Goal: Information Seeking & Learning: Learn about a topic

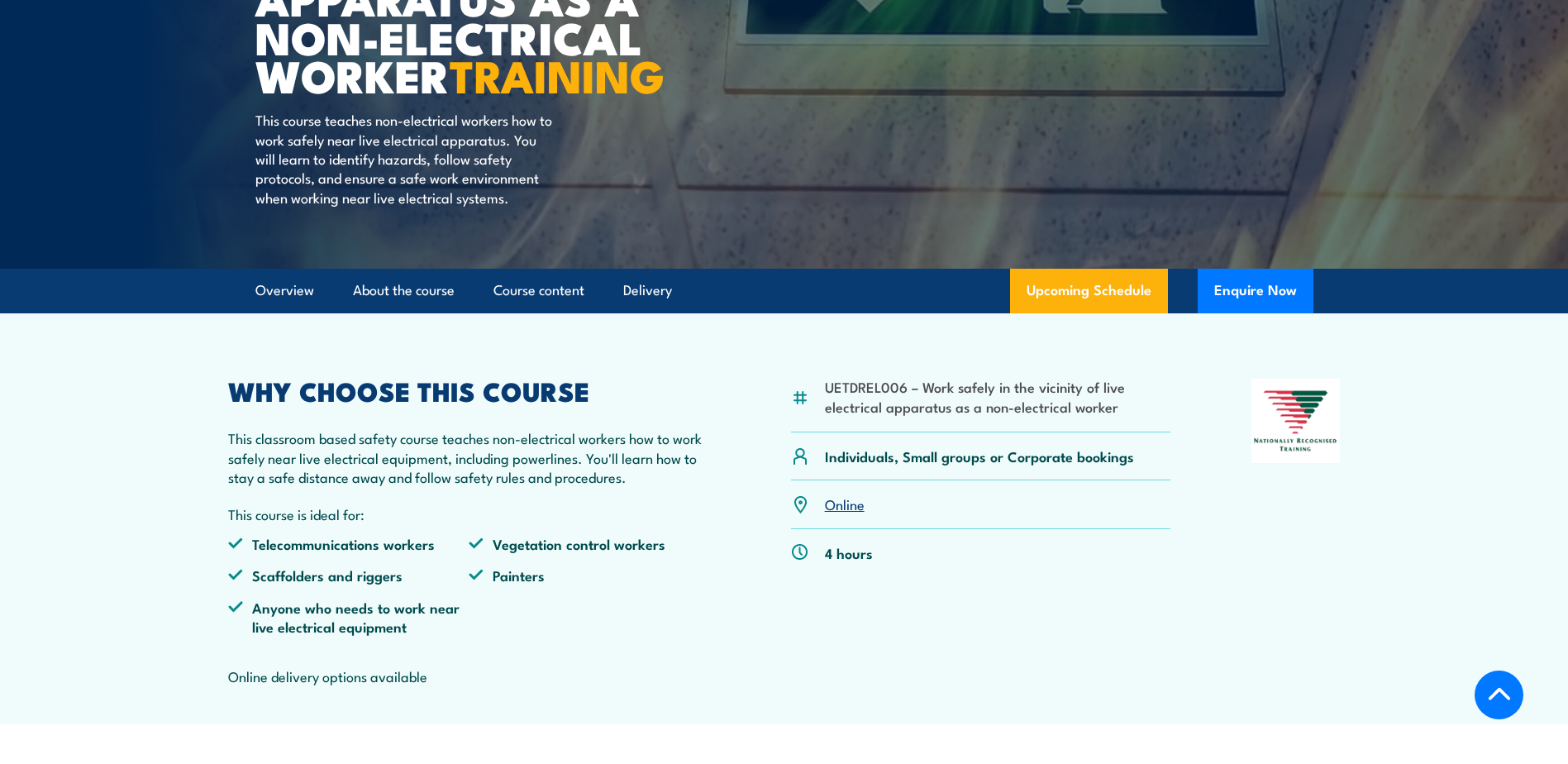
scroll to position [330, 0]
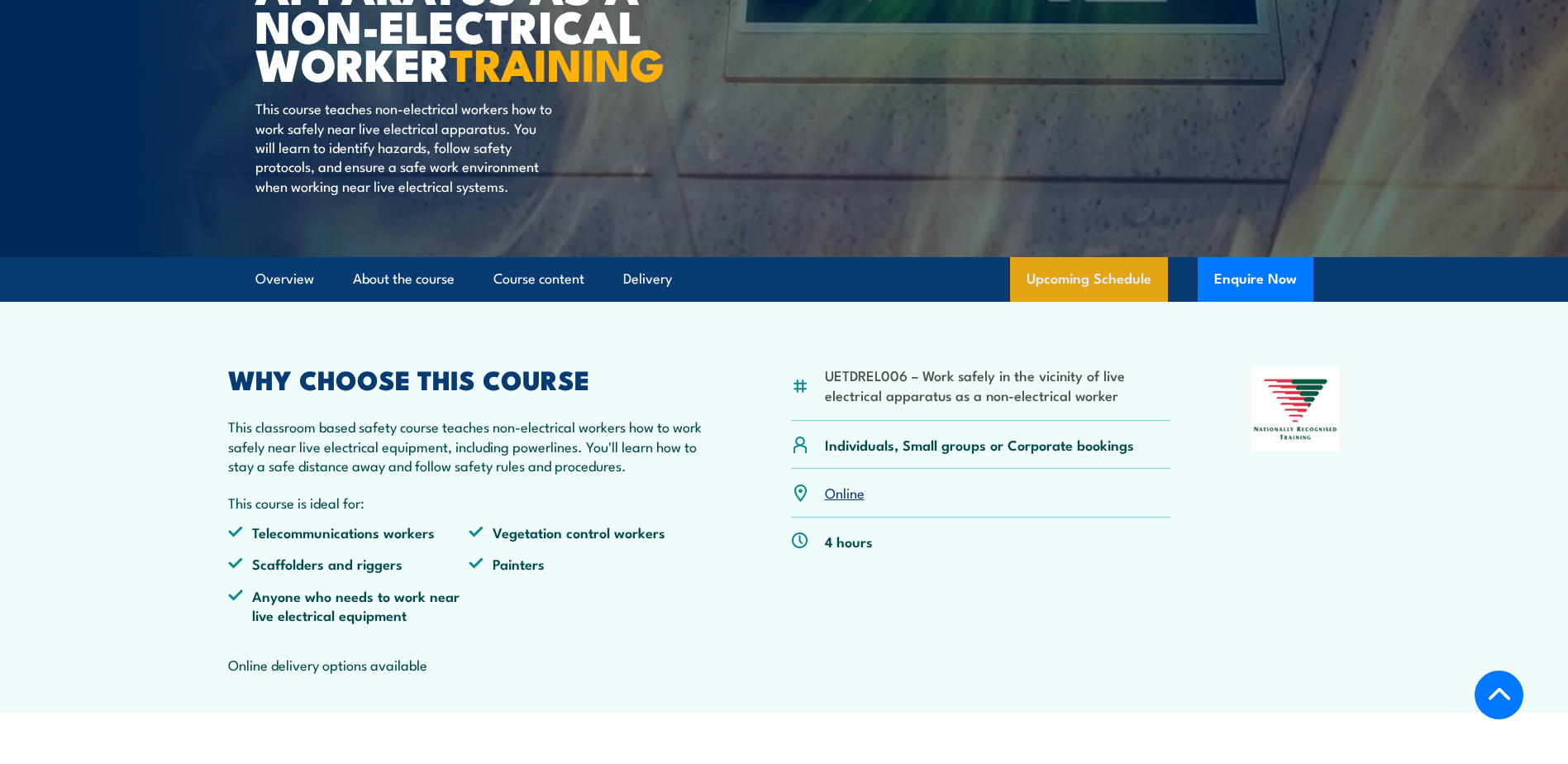
click at [1106, 302] on link "Upcoming Schedule" at bounding box center [1089, 280] width 157 height 45
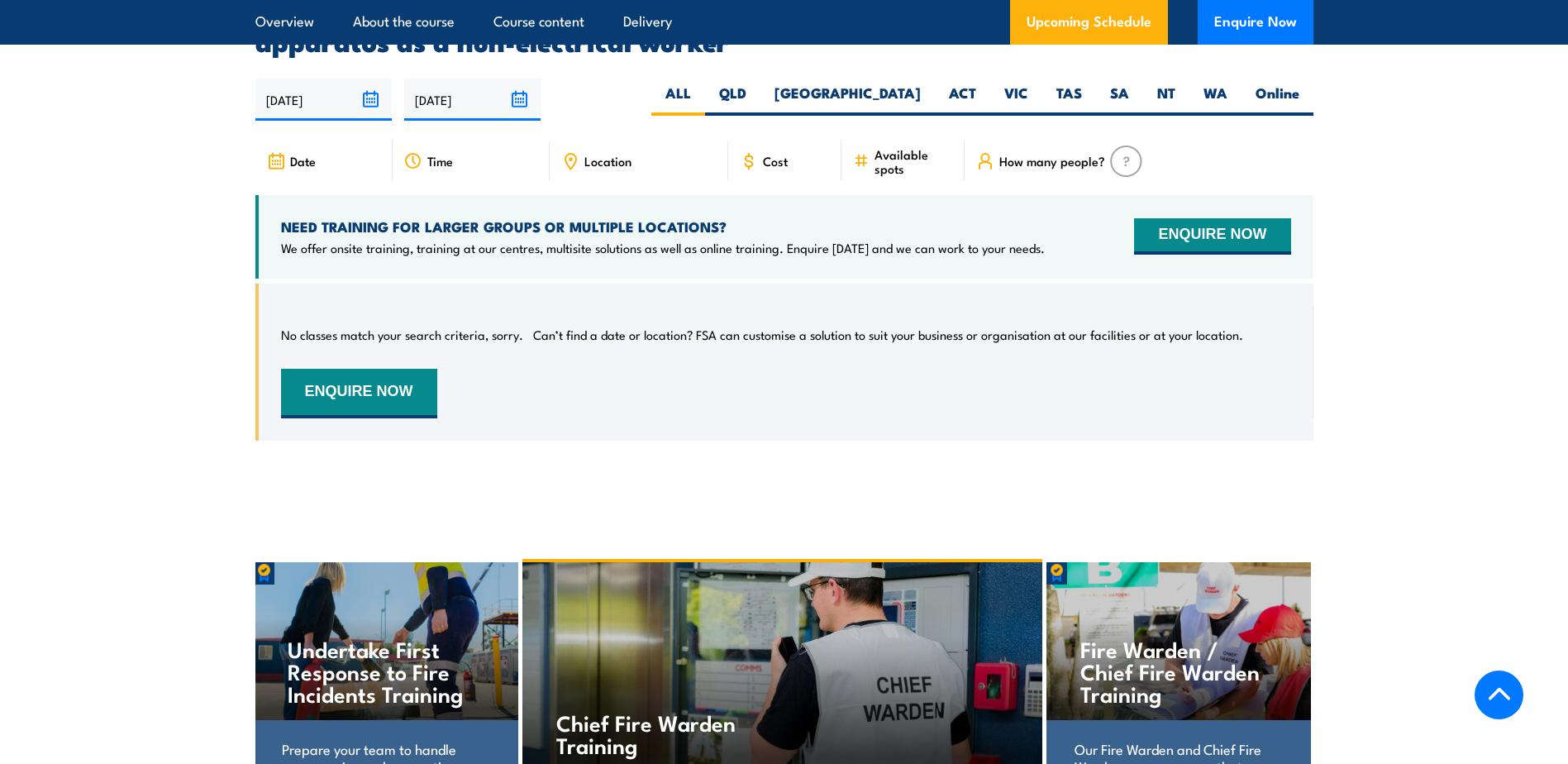
scroll to position [2613, 0]
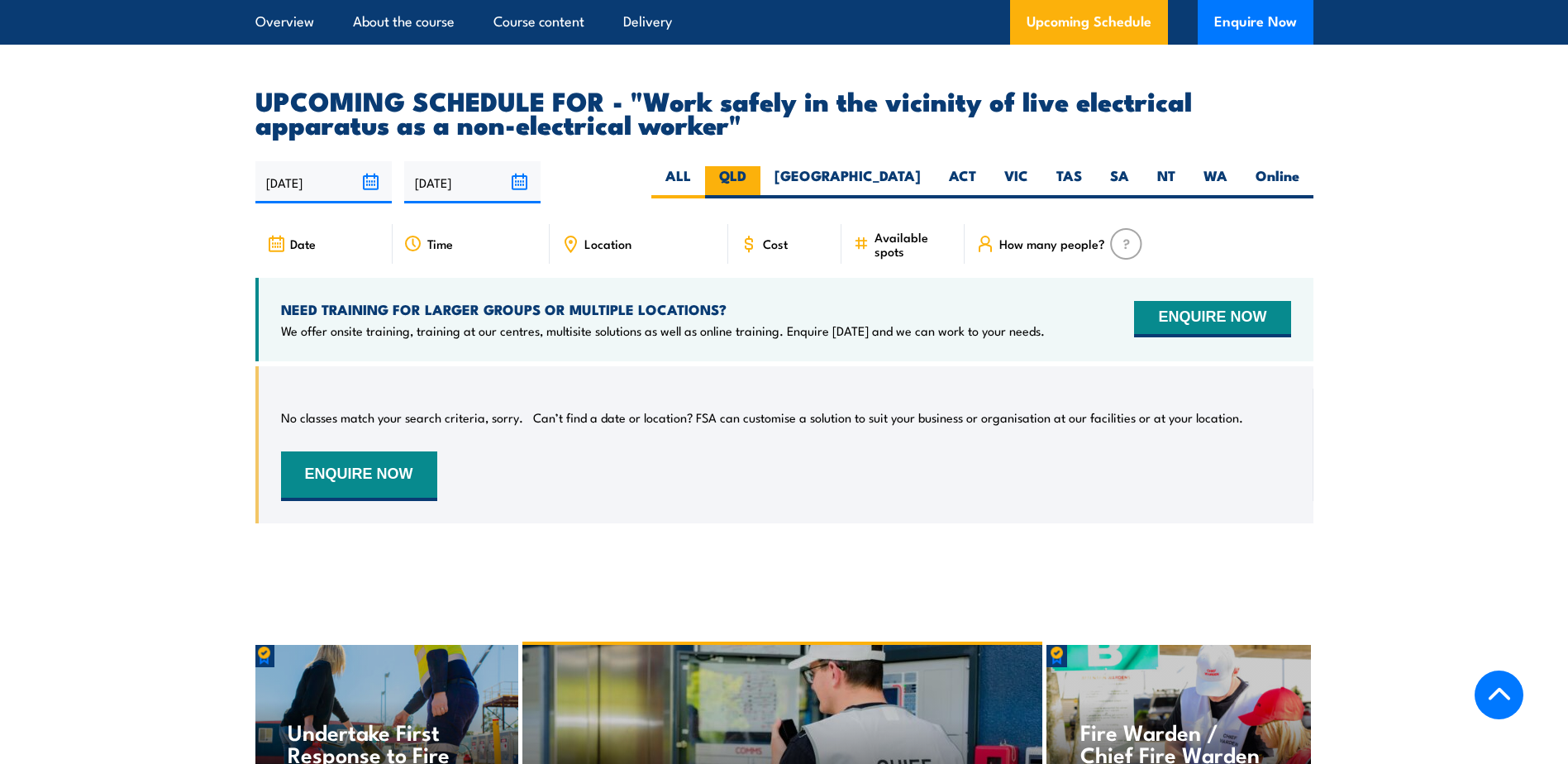
click at [761, 169] on label "QLD" at bounding box center [732, 182] width 55 height 32
click at [757, 169] on input "QLD" at bounding box center [751, 171] width 10 height 10
radio input "true"
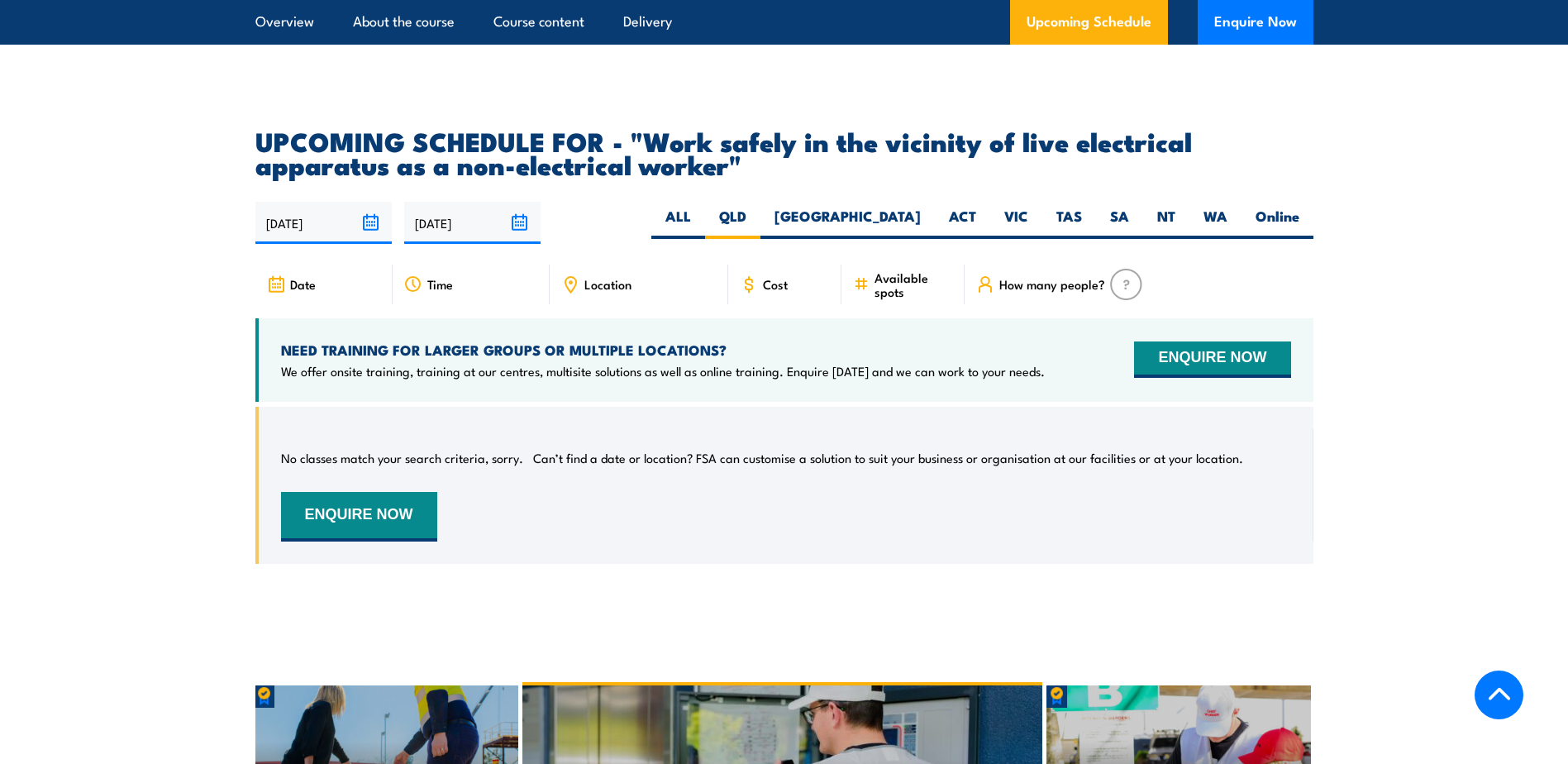
scroll to position [2530, 0]
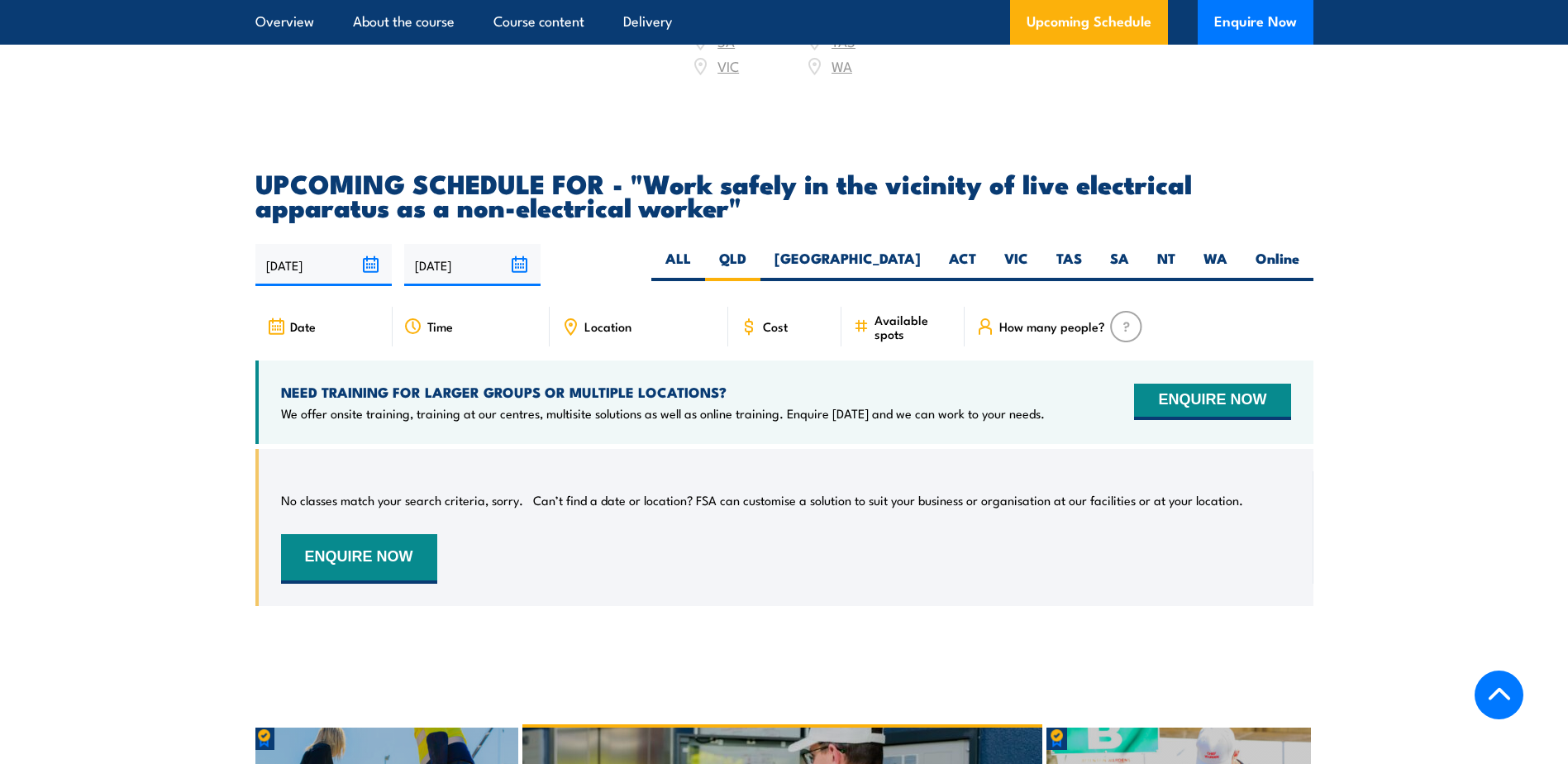
click at [365, 256] on input "25/09/2025" at bounding box center [324, 264] width 136 height 42
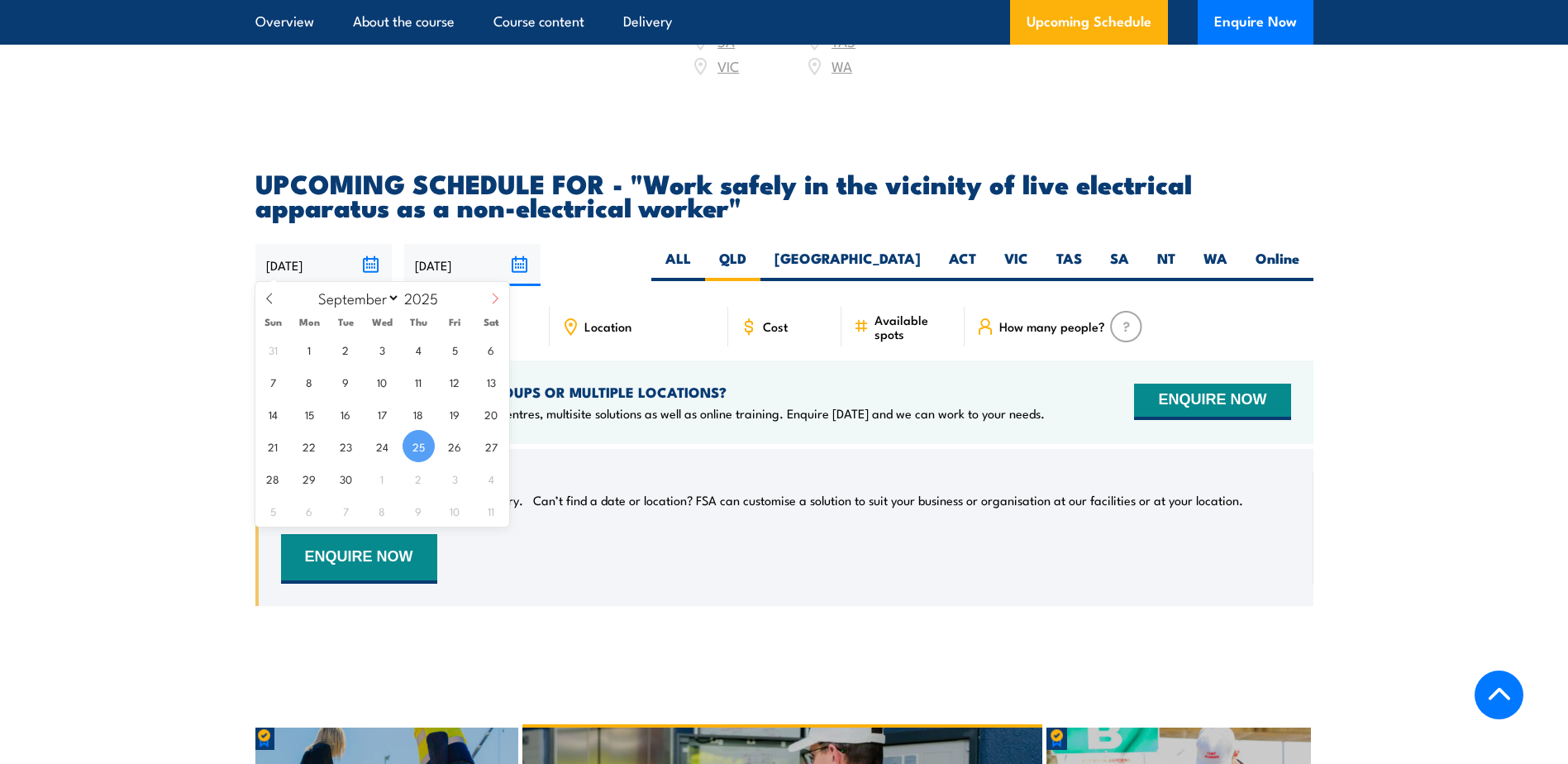
click at [485, 300] on span at bounding box center [495, 305] width 28 height 45
select select "9"
click at [417, 416] on span "16" at bounding box center [418, 413] width 32 height 32
type input "16/10/2025"
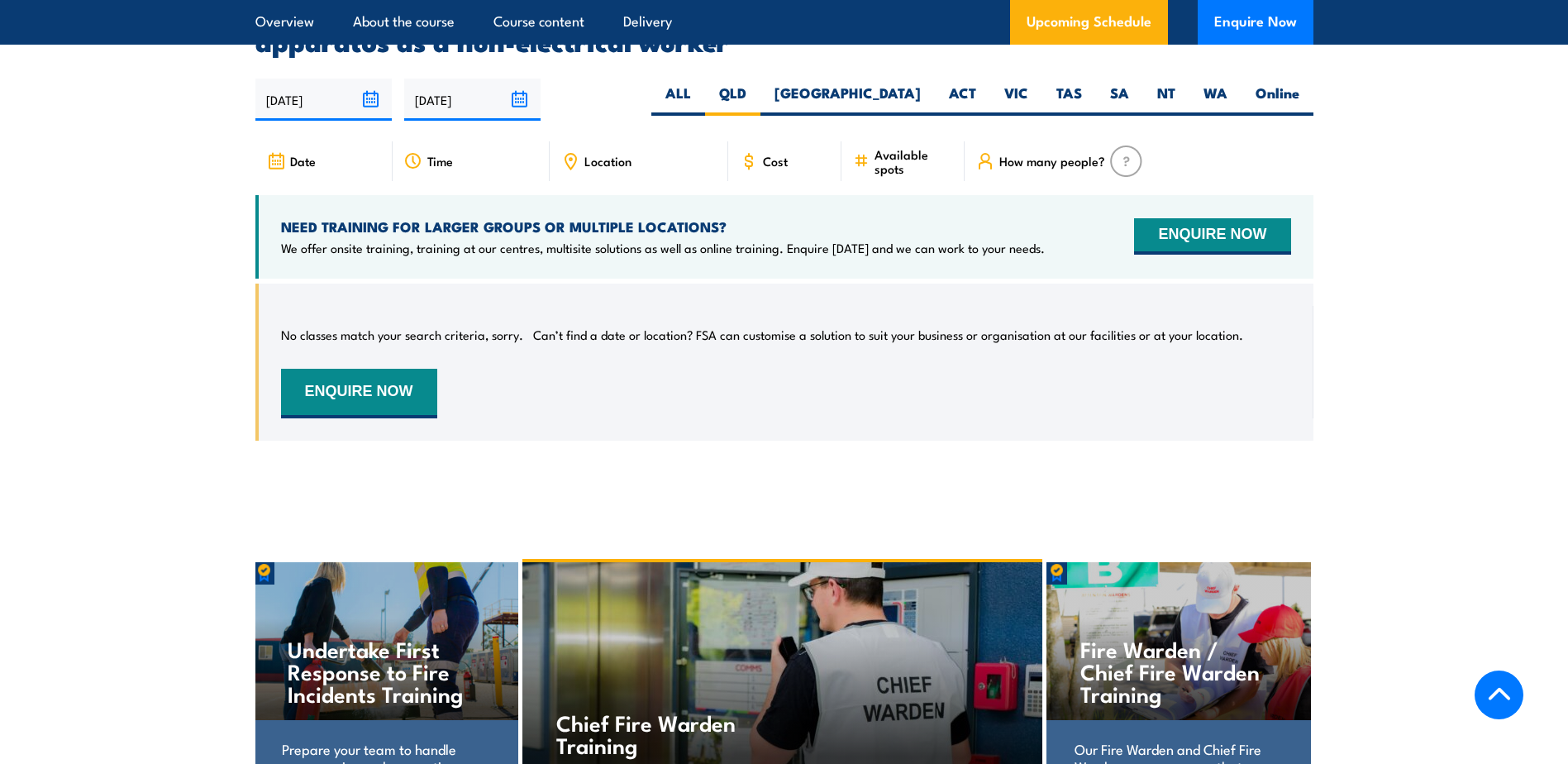
click at [285, 160] on div "Date" at bounding box center [324, 161] width 137 height 40
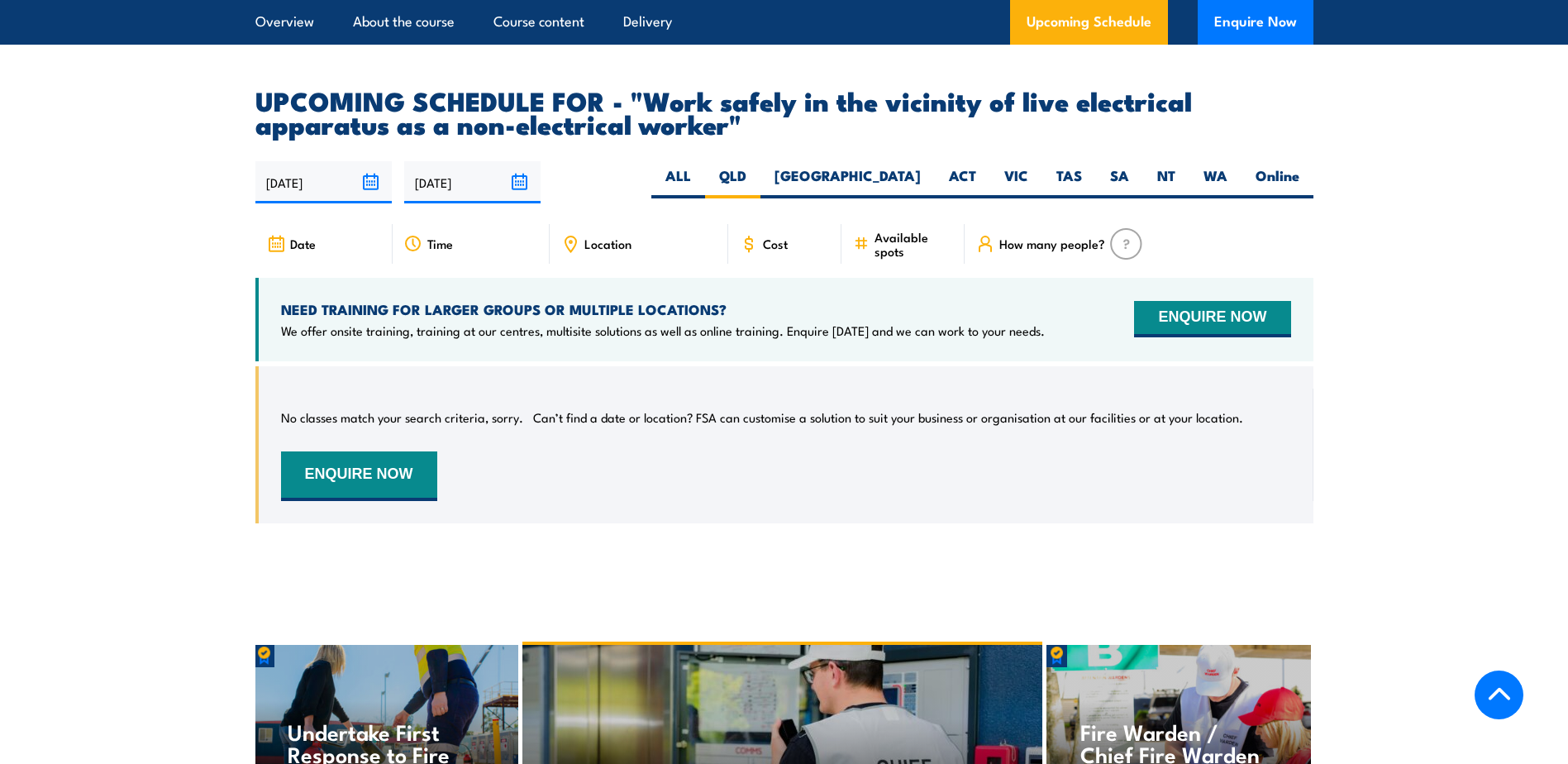
click at [515, 178] on input "24/03/2026" at bounding box center [472, 182] width 136 height 42
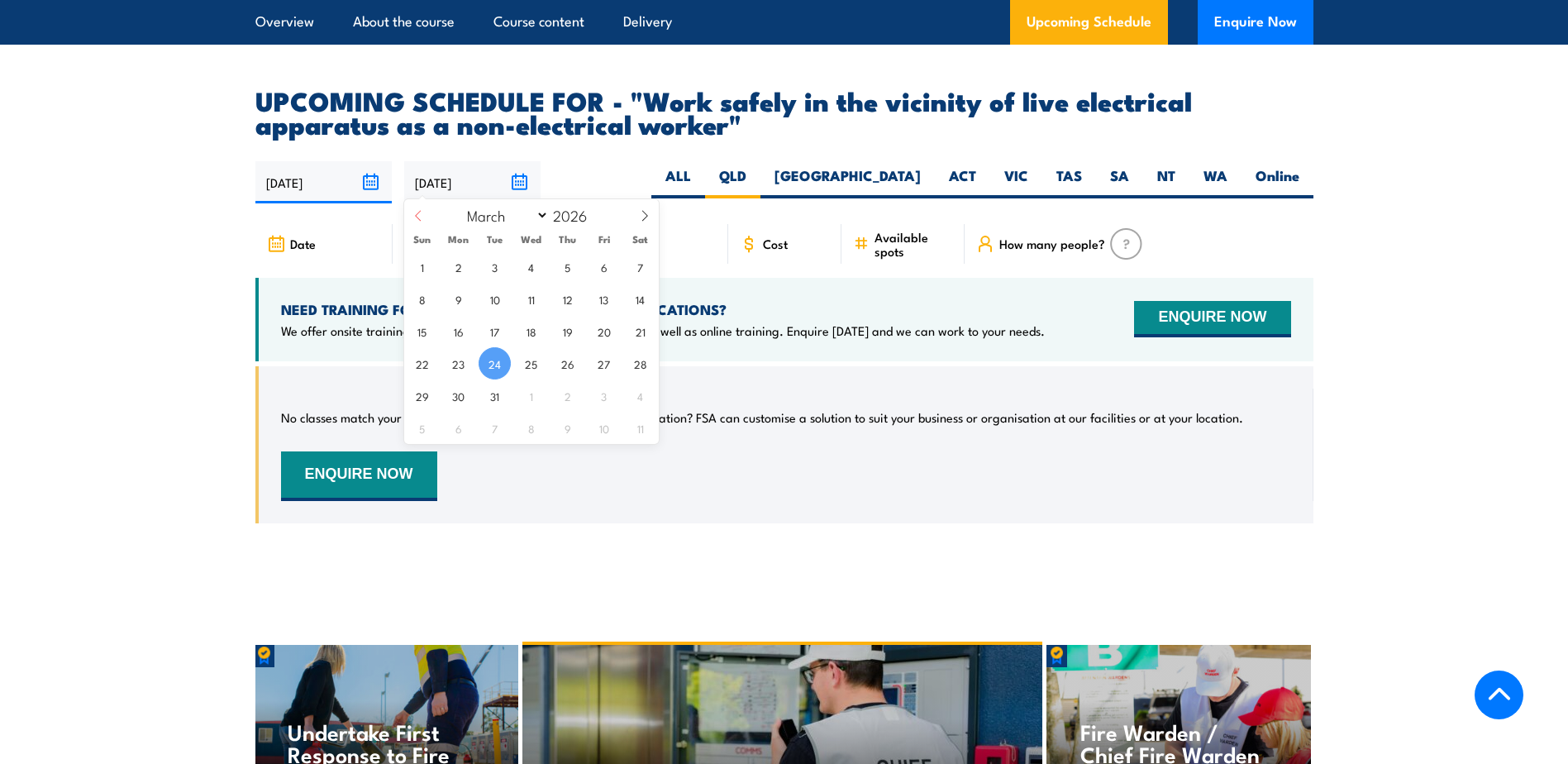
click at [413, 218] on icon at bounding box center [417, 215] width 11 height 11
select select "0"
click at [413, 218] on icon at bounding box center [417, 215] width 11 height 11
type input "2025"
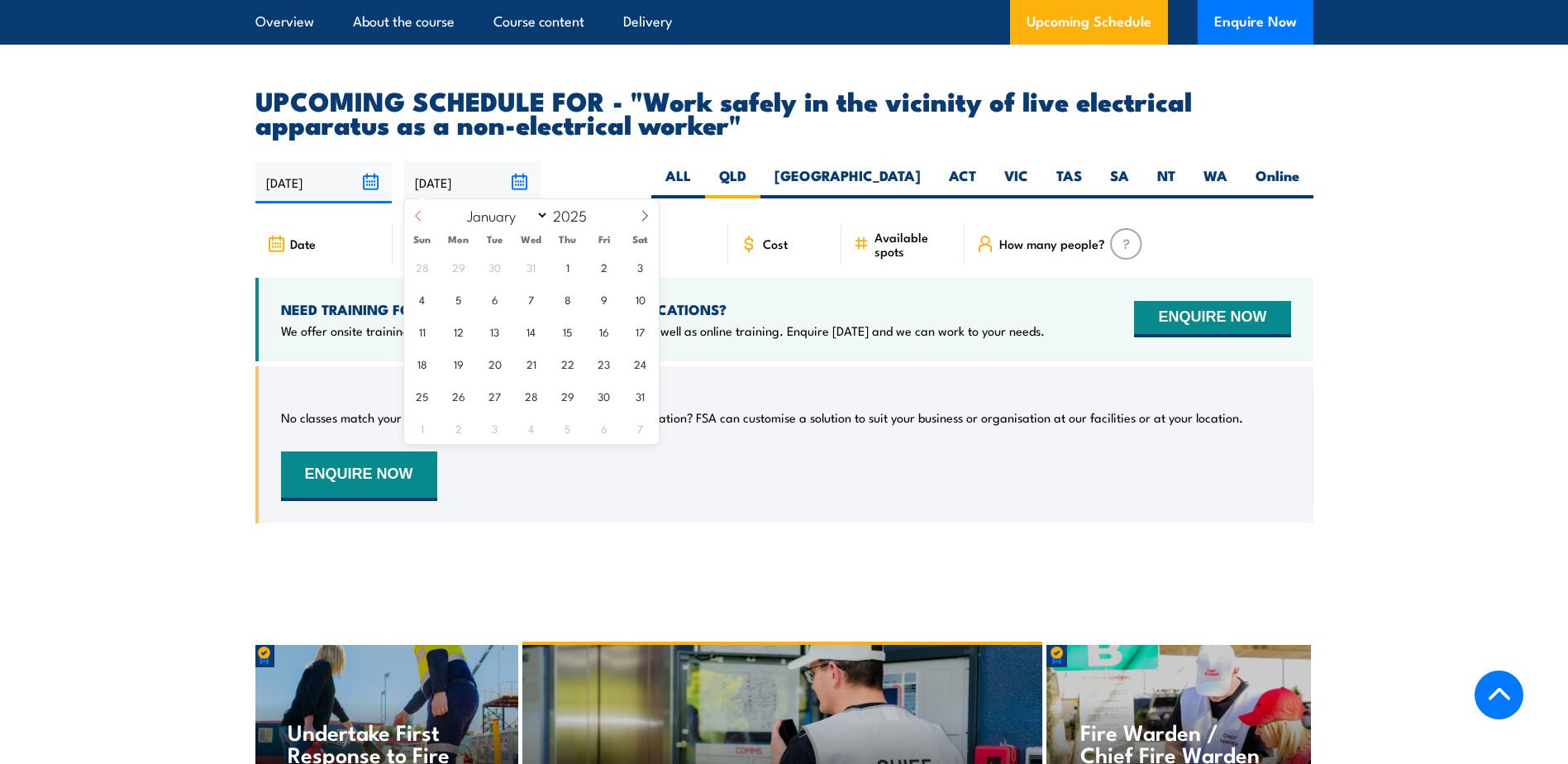
select select "11"
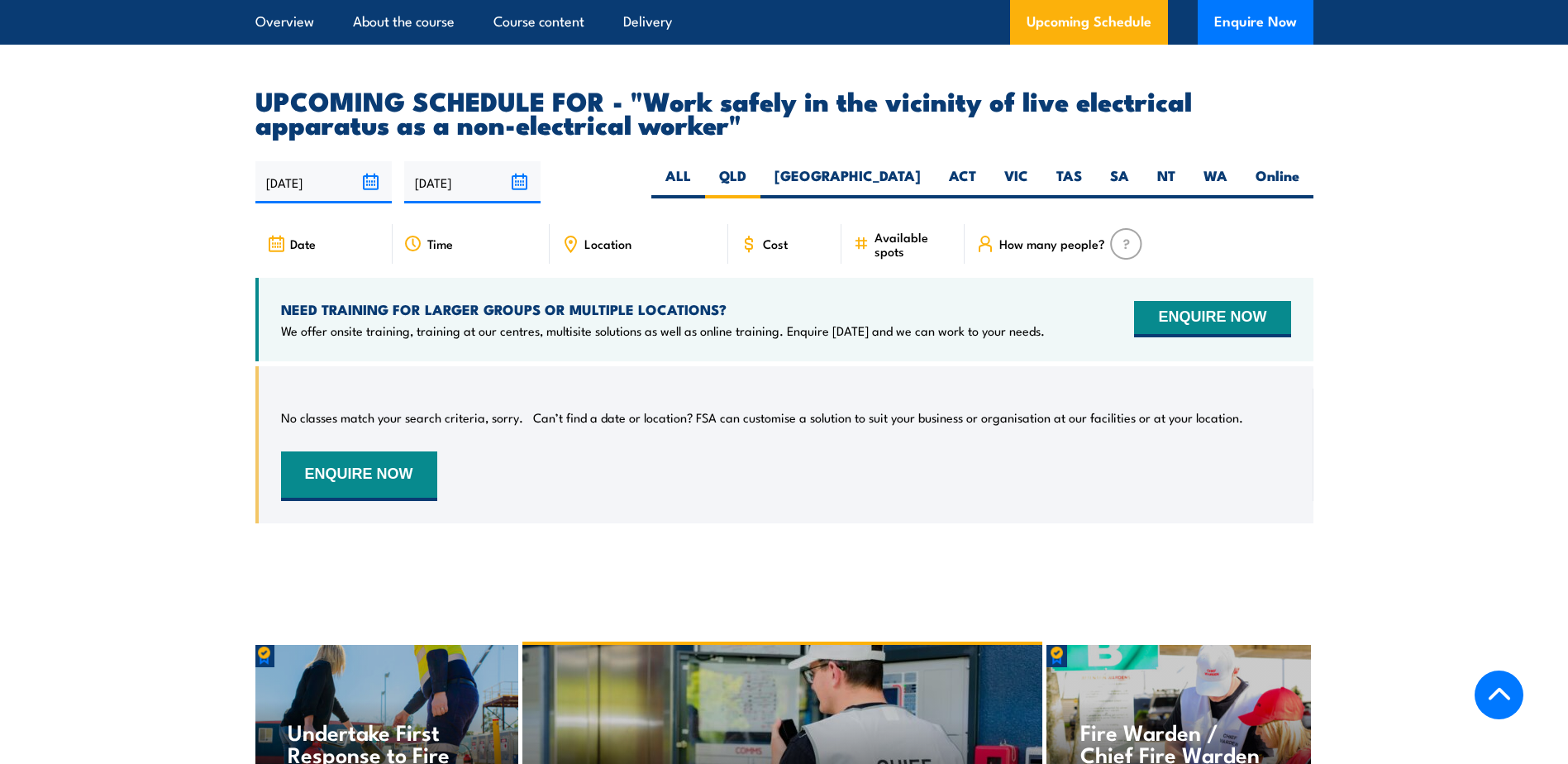
click at [627, 147] on article "UPCOMING SCHEDULE FOR - "Work safely in the vicinity of live electrical apparat…" at bounding box center [785, 318] width 1059 height 459
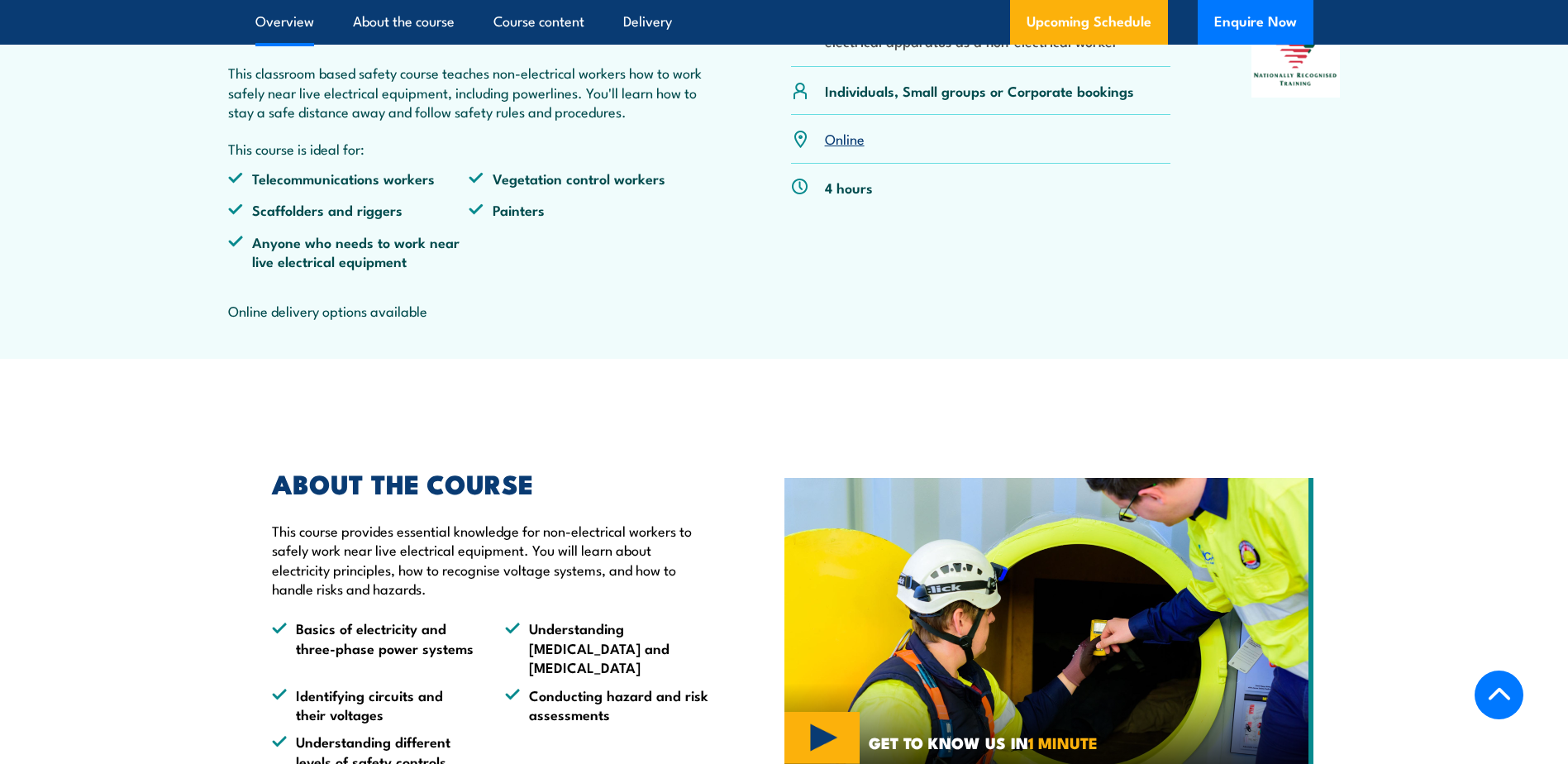
scroll to position [601, 0]
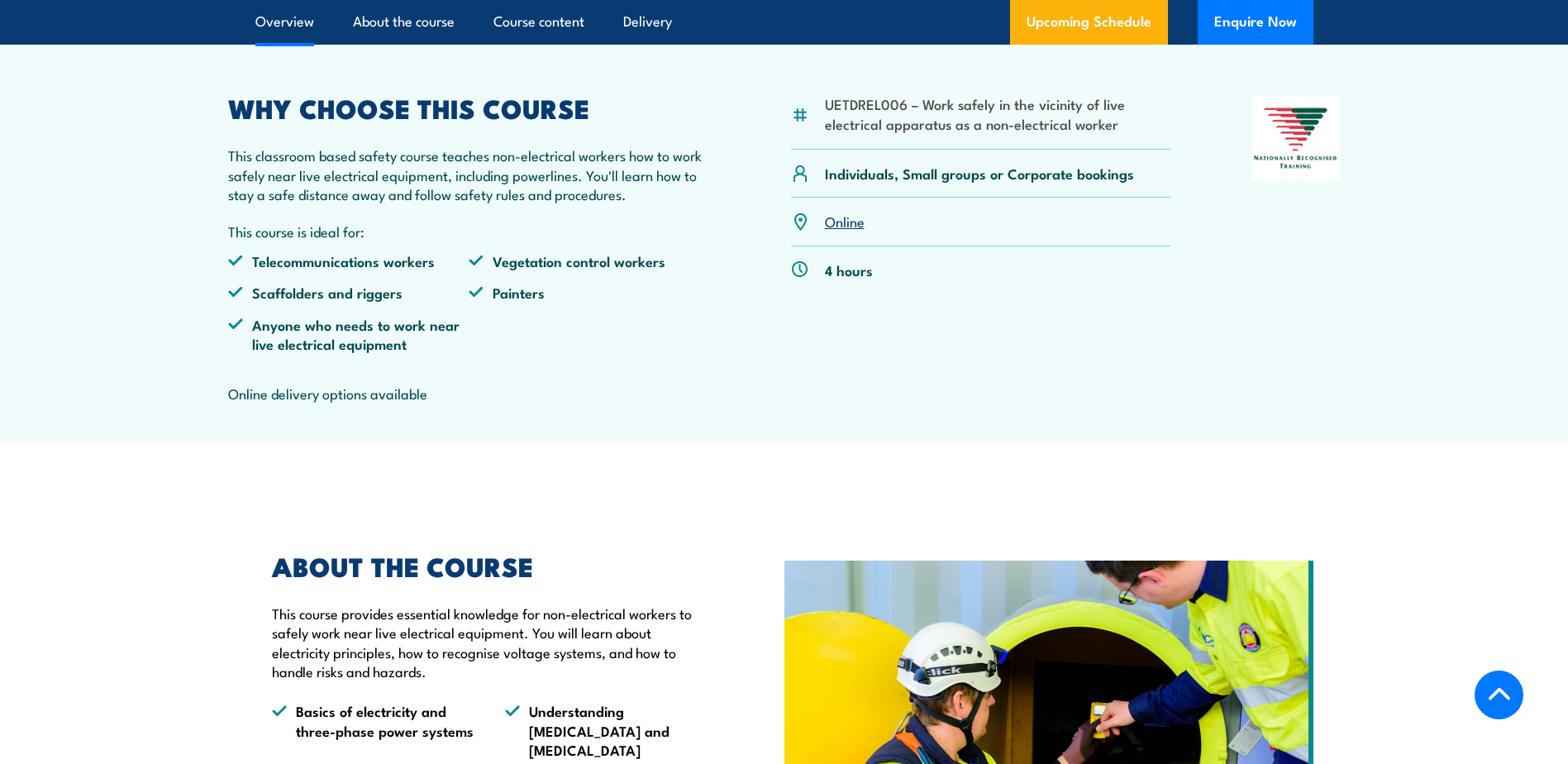
click at [847, 231] on link "Online" at bounding box center [845, 220] width 40 height 20
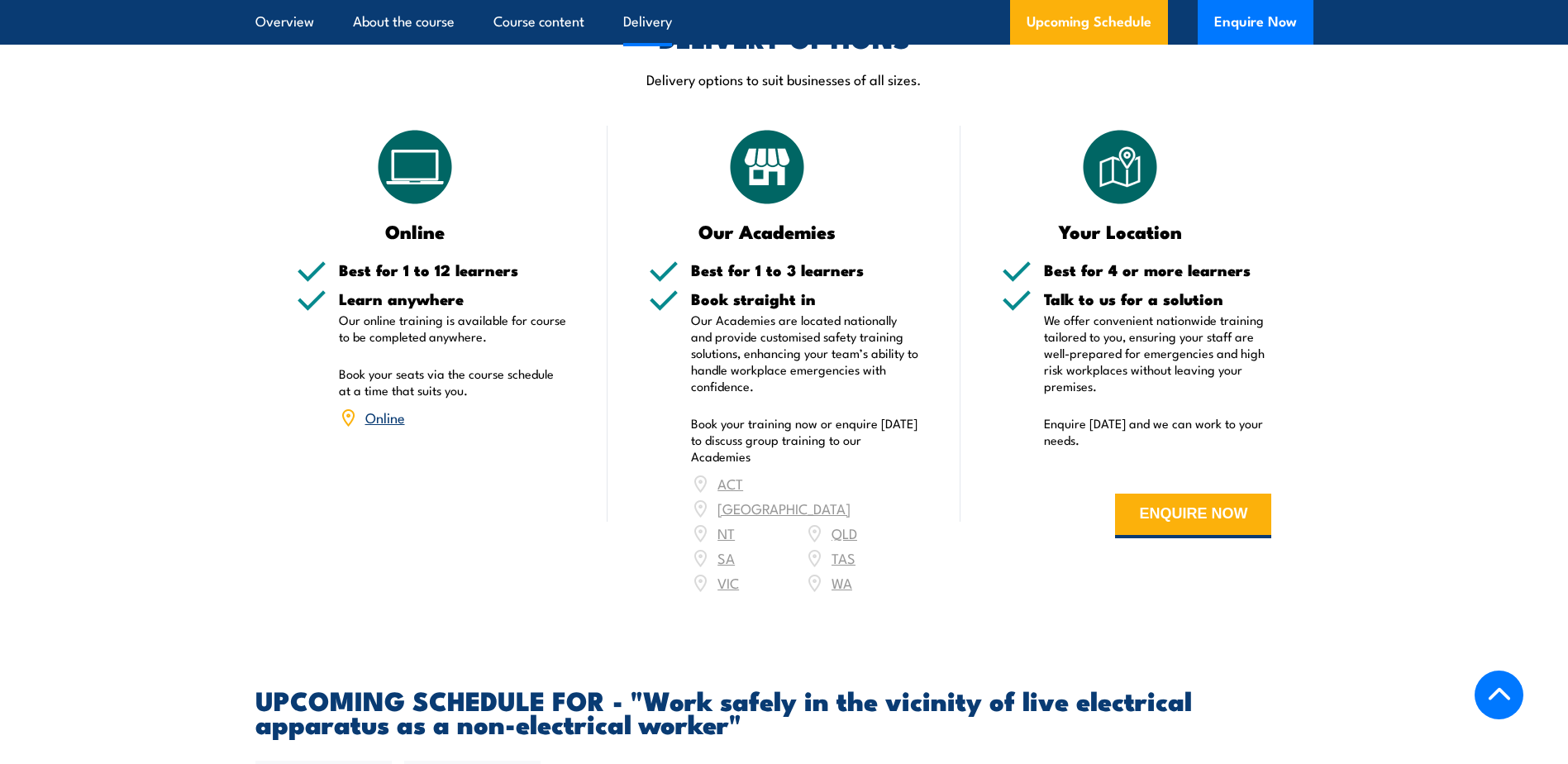
scroll to position [2035, 0]
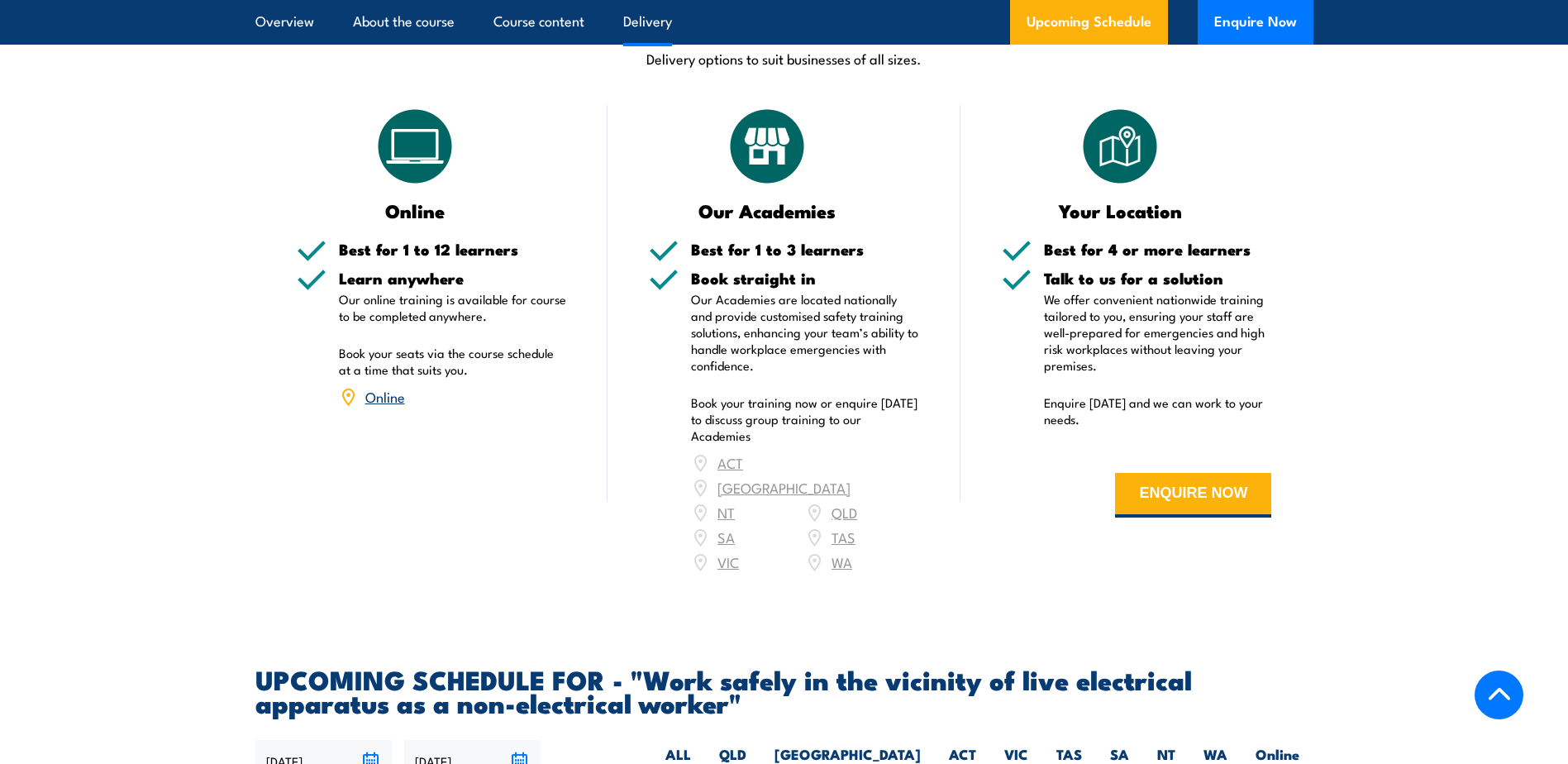
click at [843, 511] on div "ACT NSW NT QLD SA TAS VIC WA" at bounding box center [805, 513] width 228 height 124
click at [848, 506] on div "ACT NSW NT QLD SA TAS VIC WA" at bounding box center [805, 513] width 228 height 124
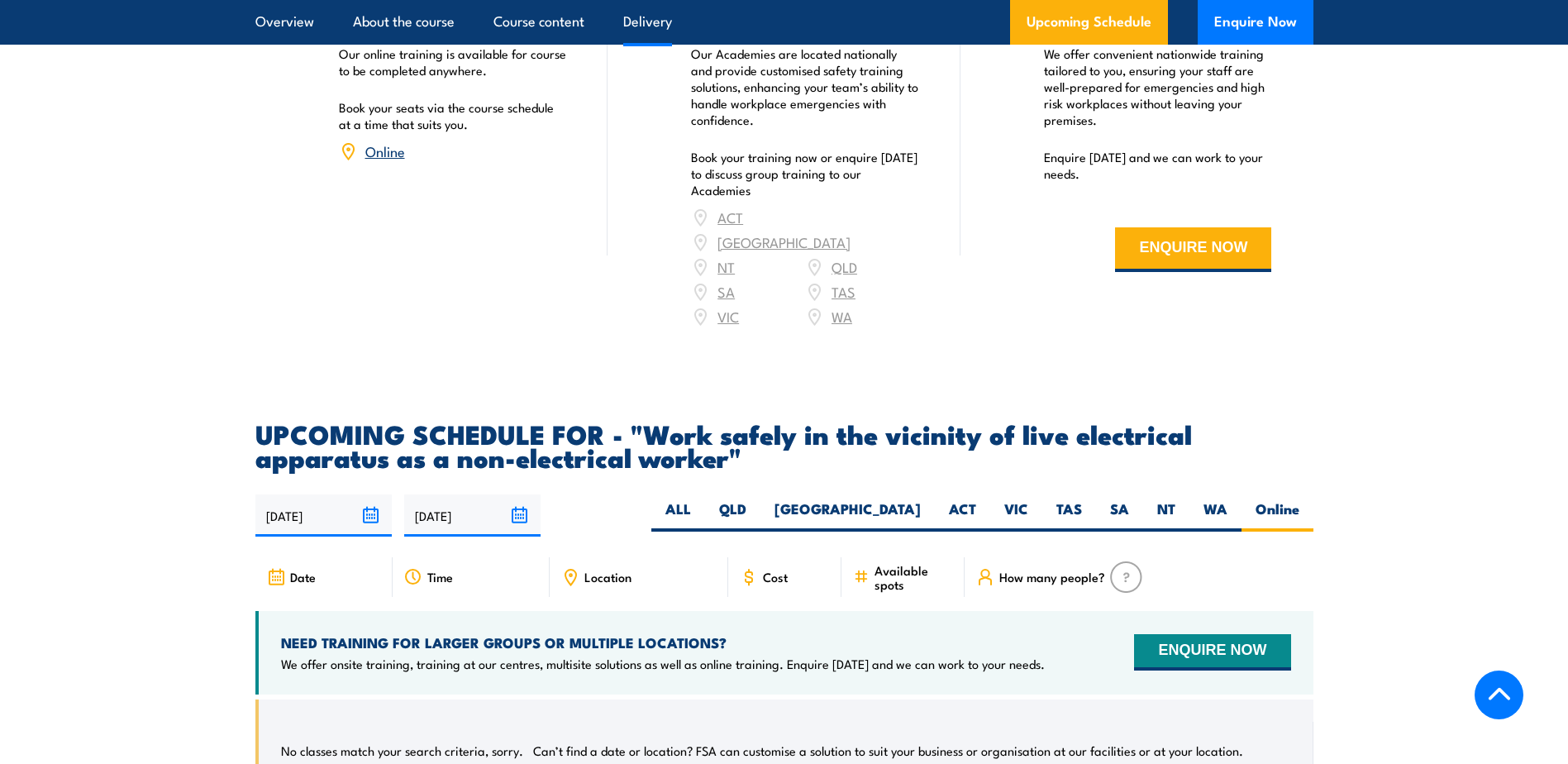
scroll to position [2283, 0]
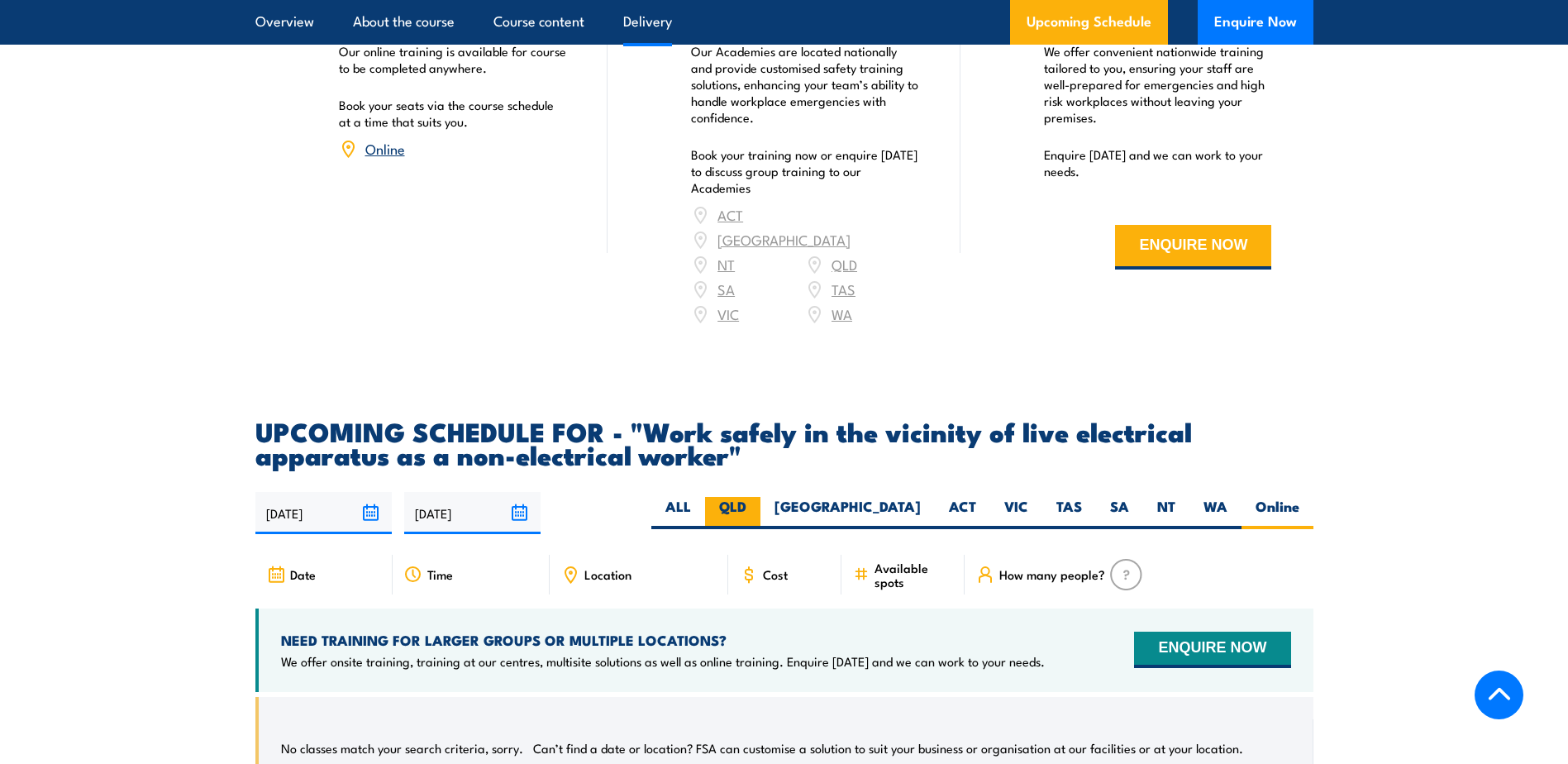
click at [761, 508] on label "QLD" at bounding box center [732, 512] width 55 height 32
click at [757, 508] on input "QLD" at bounding box center [751, 502] width 10 height 10
radio input "true"
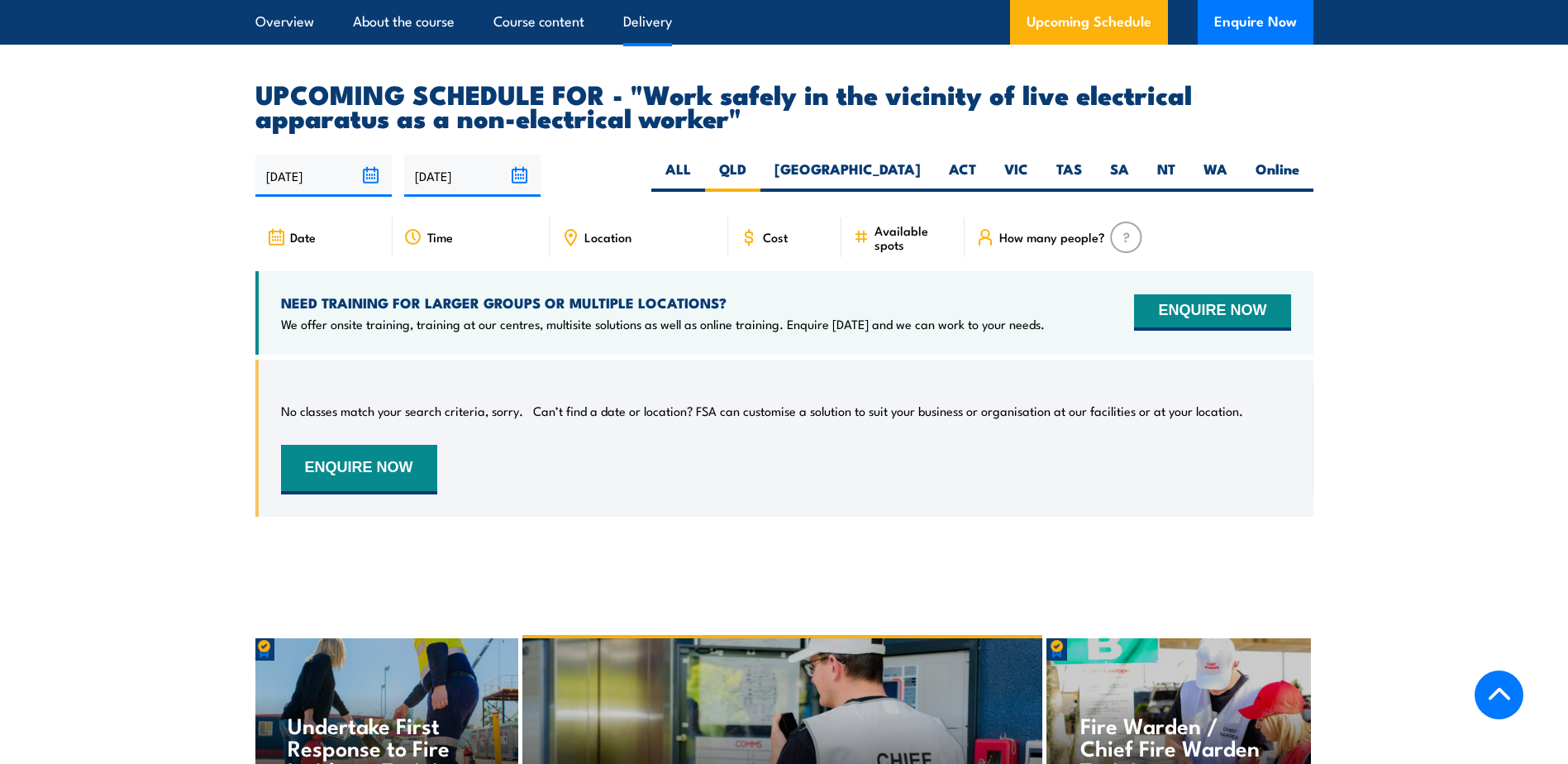
scroll to position [2696, 0]
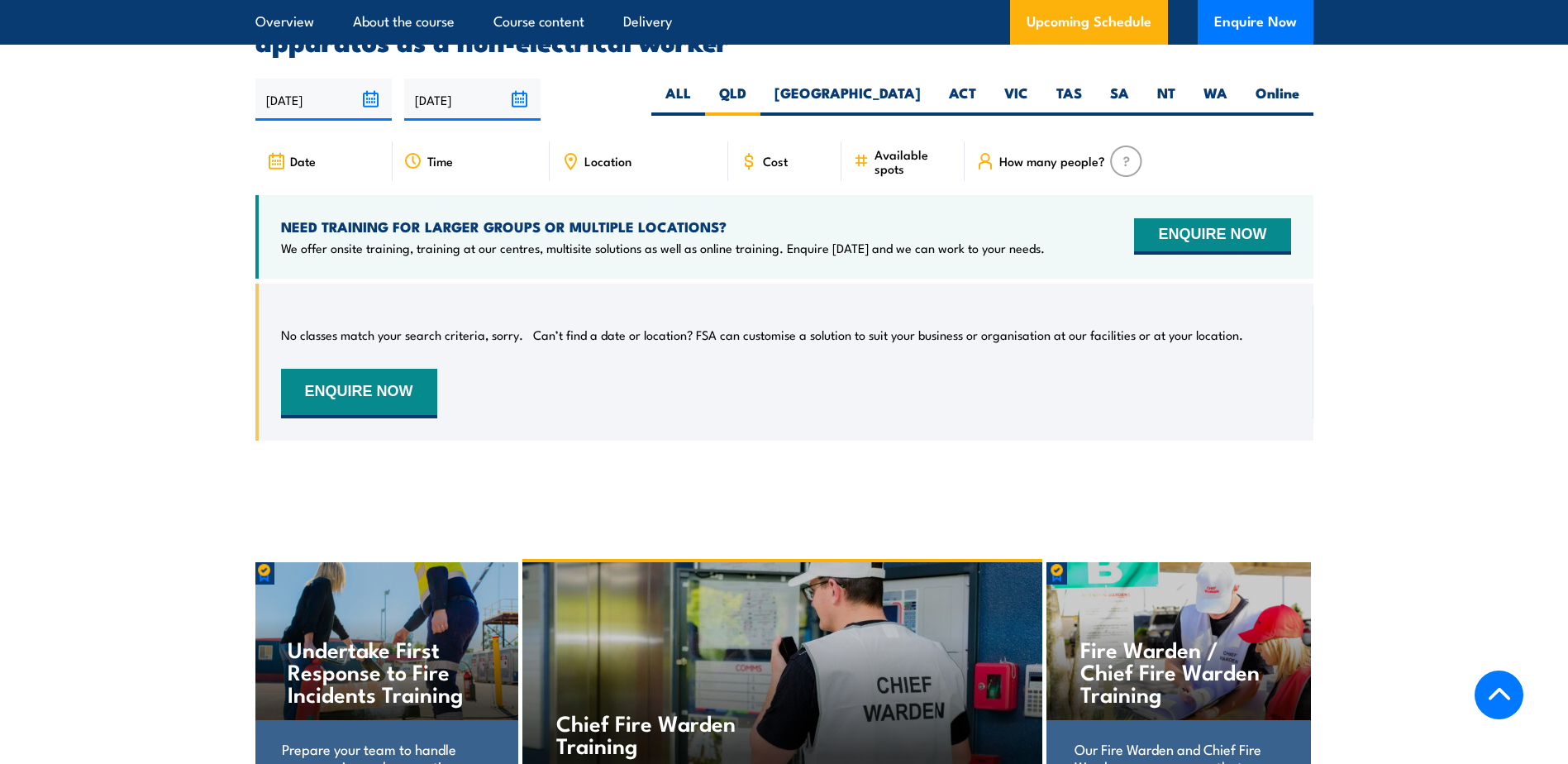
click at [1378, 179] on section "UPCOMING SCHEDULE FOR - "Work safely in the vicinity of live electrical apparat…" at bounding box center [784, 236] width 1568 height 459
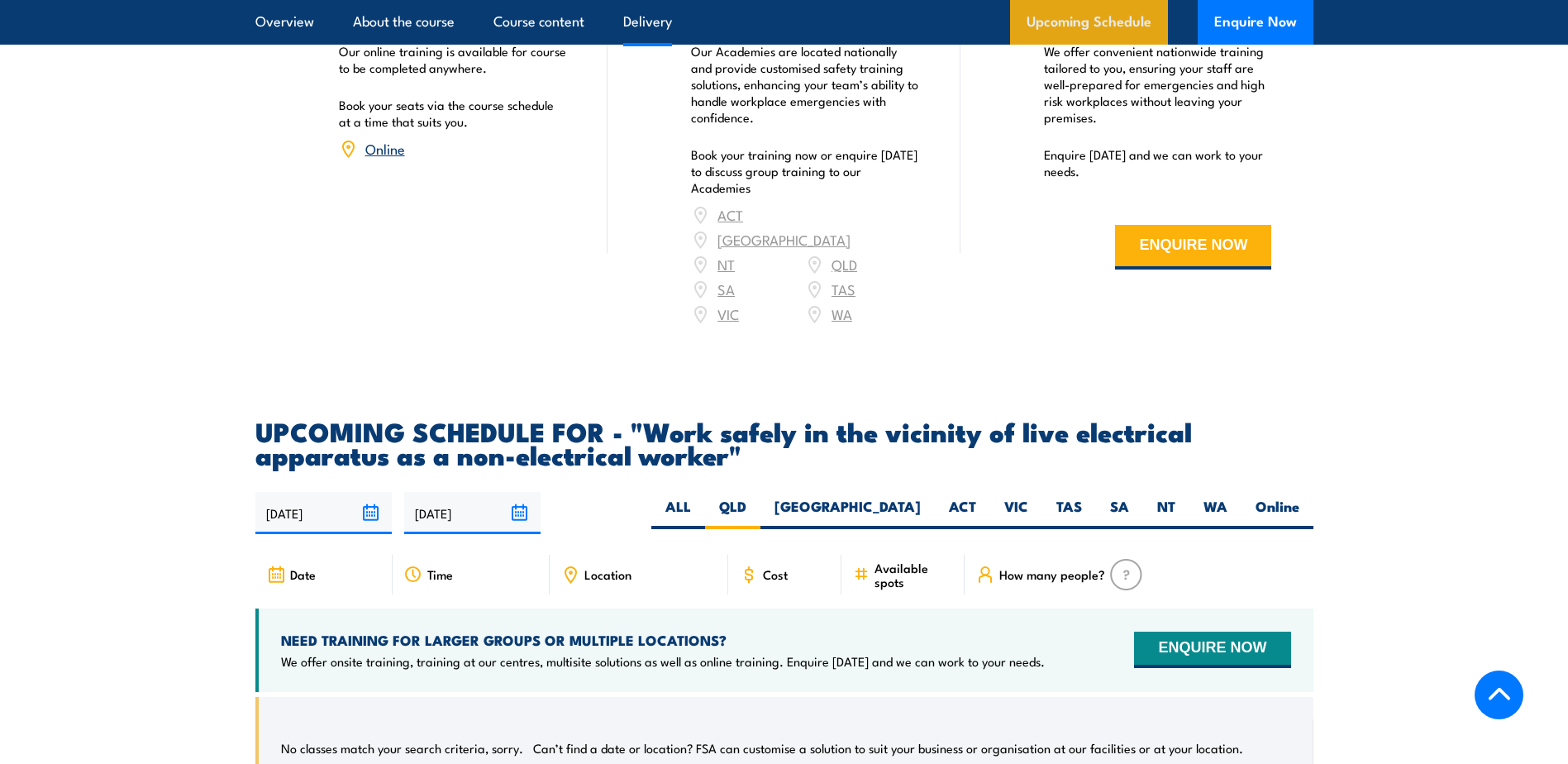
click at [1080, 21] on link "Upcoming Schedule" at bounding box center [1089, 22] width 157 height 45
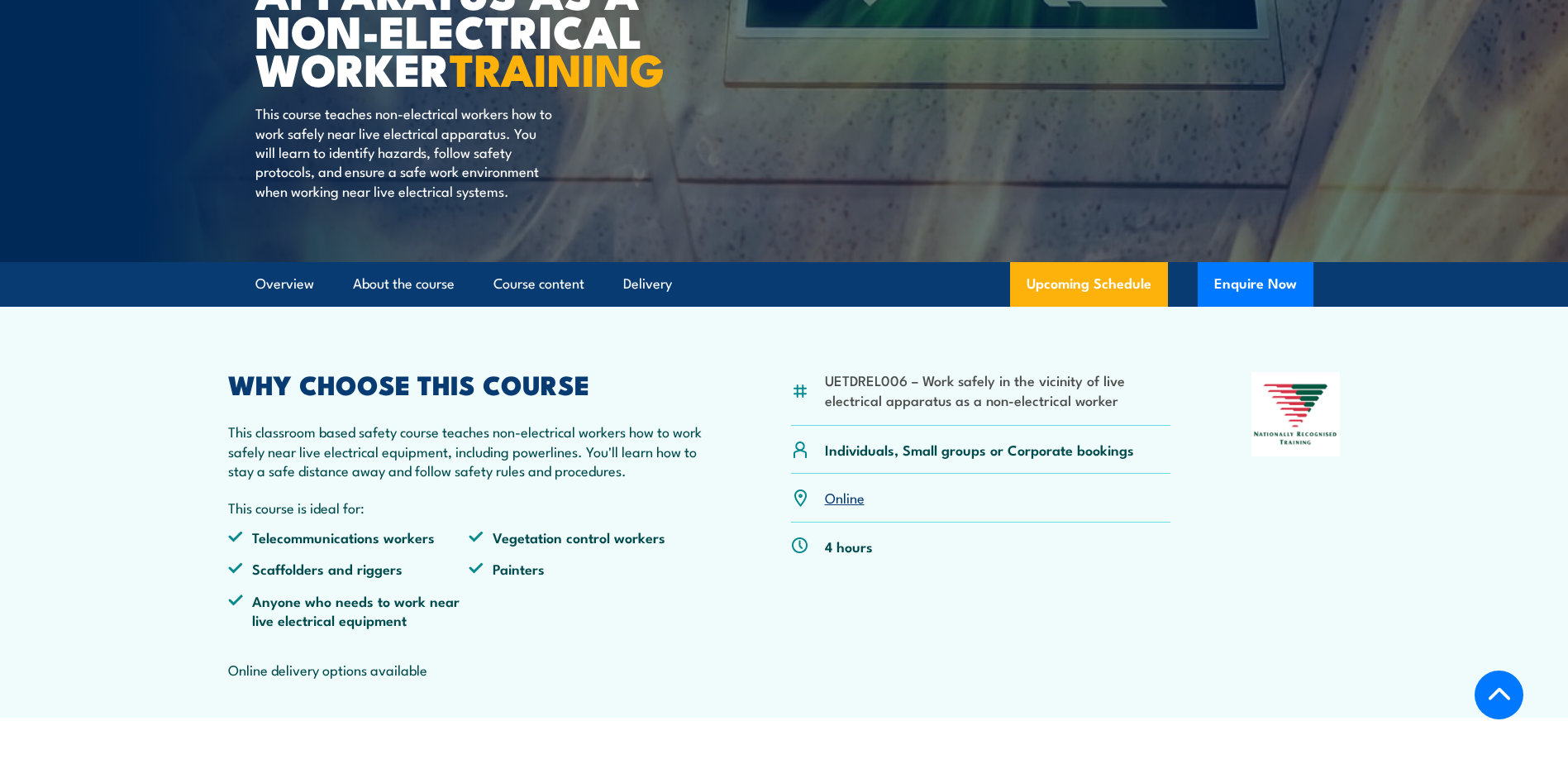
scroll to position [0, 0]
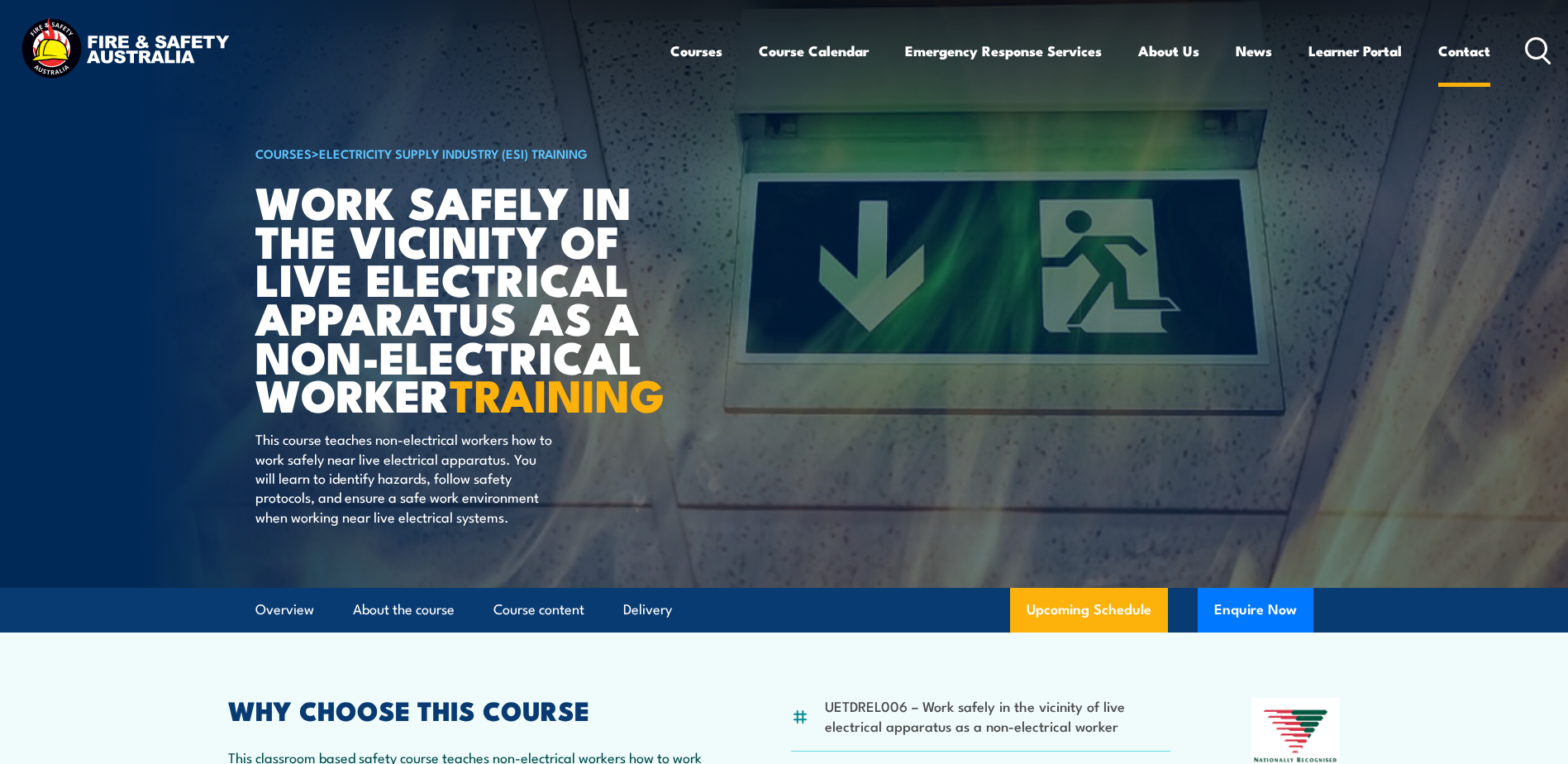
click at [1460, 53] on link "Contact" at bounding box center [1464, 51] width 52 height 44
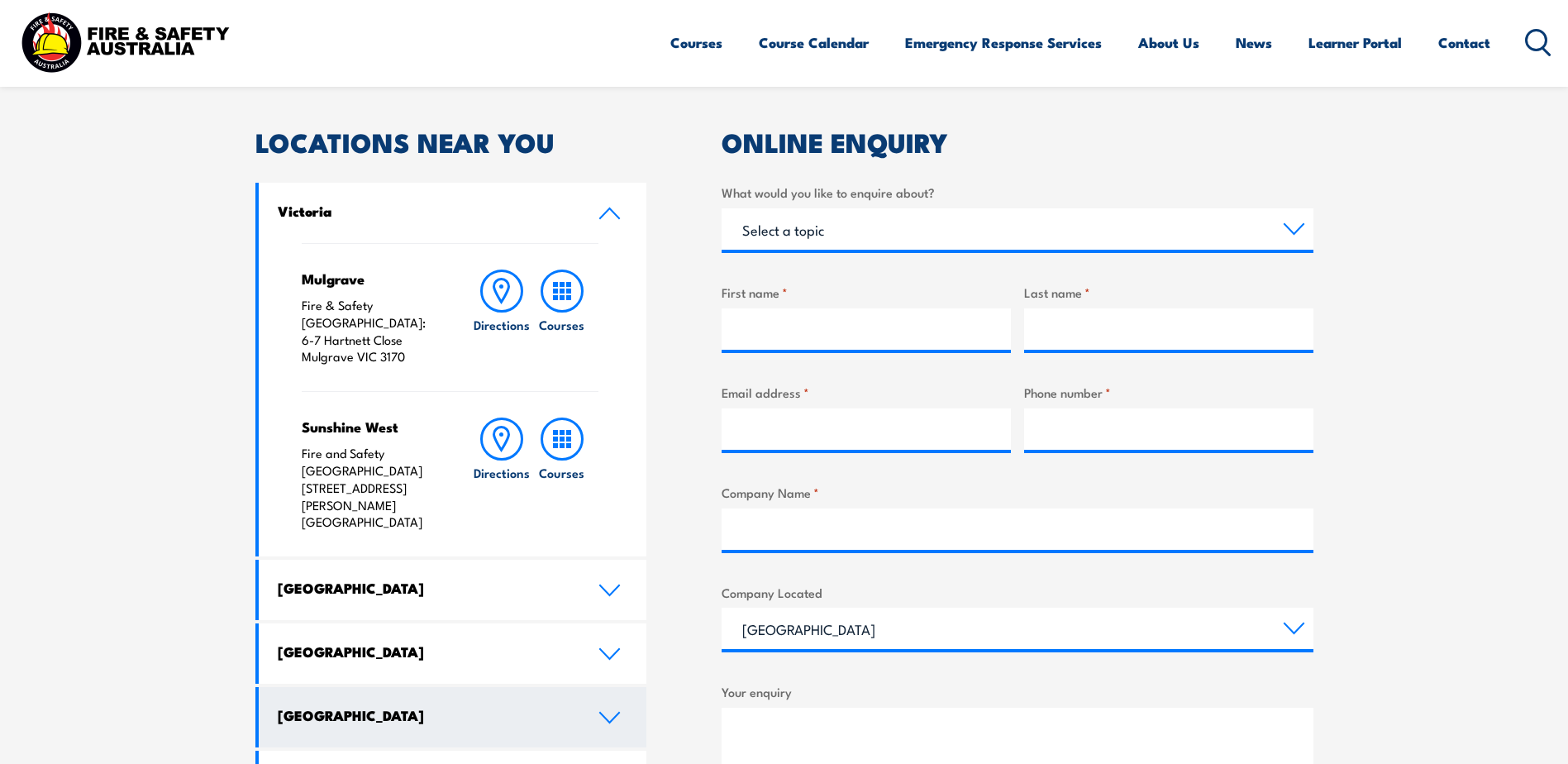
scroll to position [578, 0]
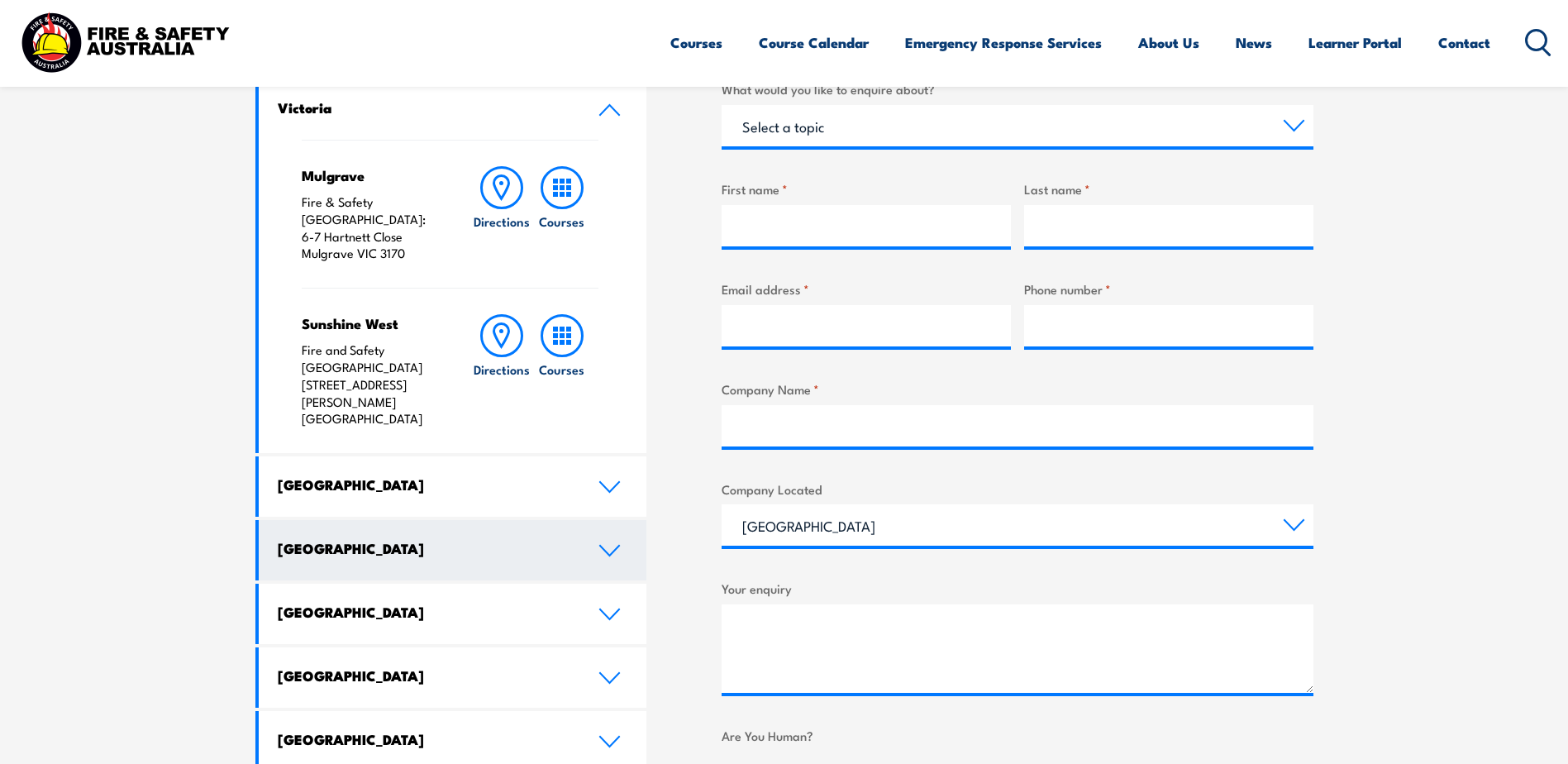
click at [571, 539] on h4 "[GEOGRAPHIC_DATA]" at bounding box center [426, 547] width 296 height 18
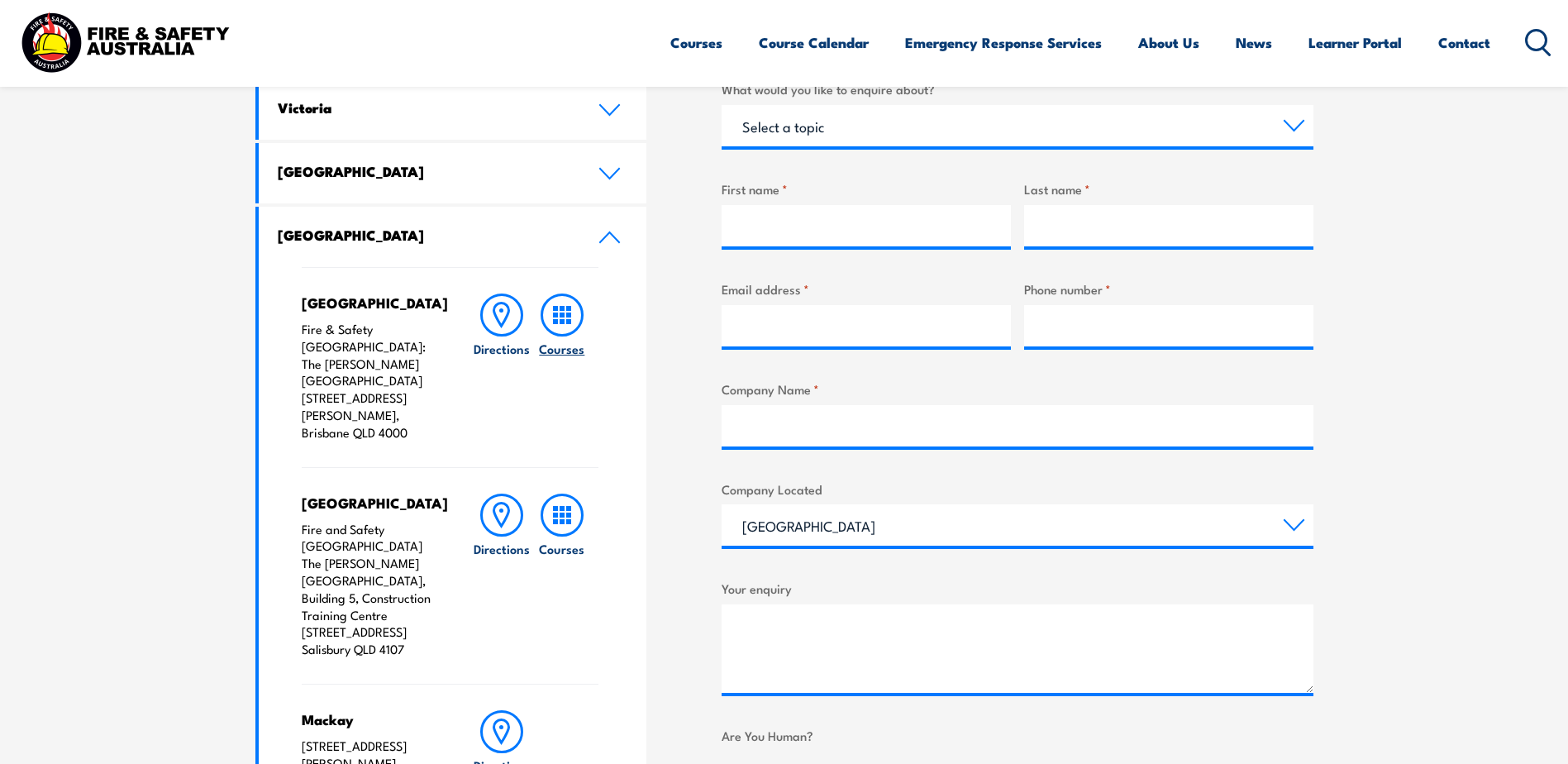
click at [555, 321] on rect at bounding box center [556, 322] width 5 height 5
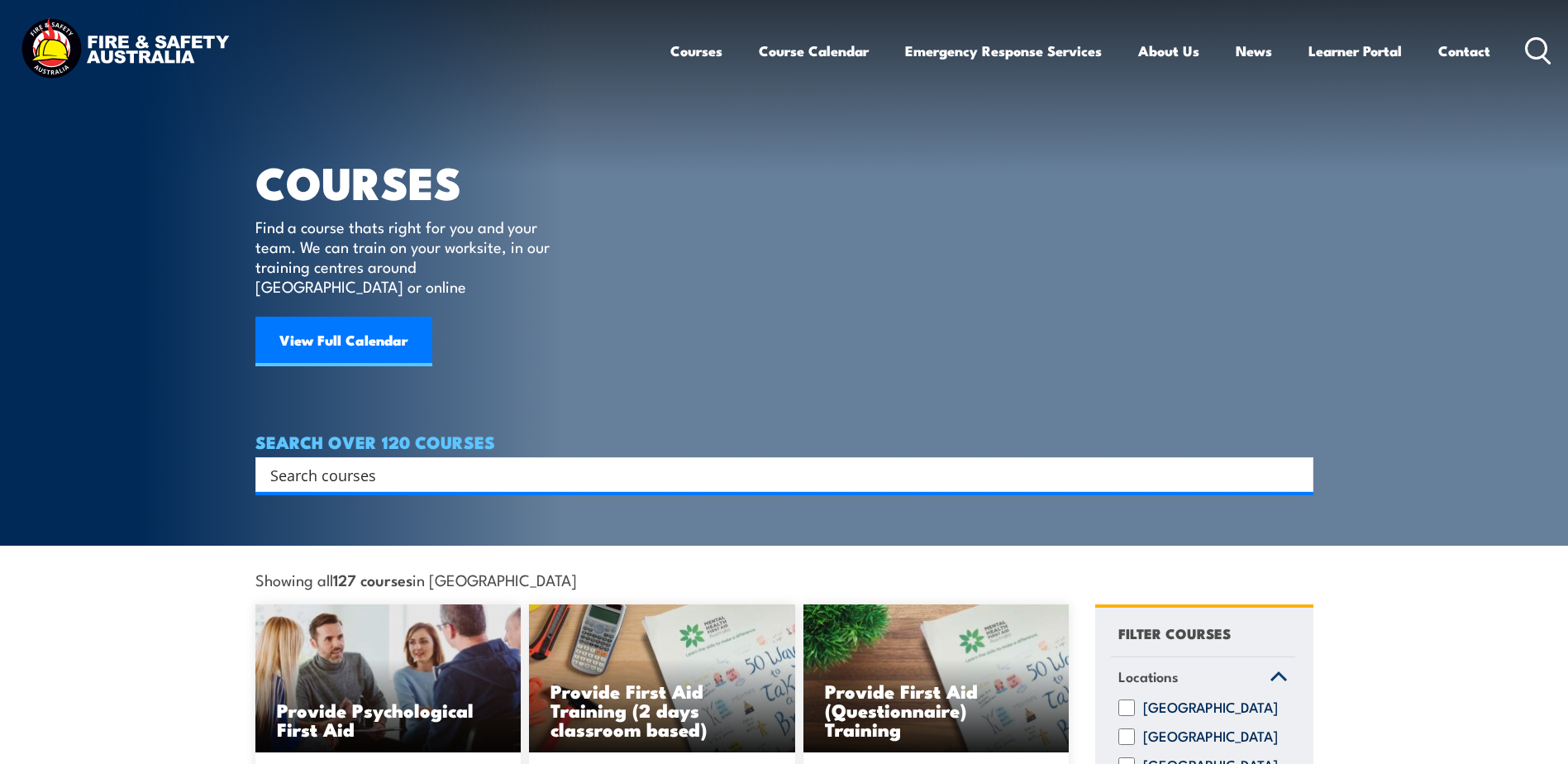
click at [416, 462] on input "Search input" at bounding box center [774, 474] width 1007 height 25
paste input "UETDREL006 Work safely in the vicinity of live electrical apparatus as a non-el…"
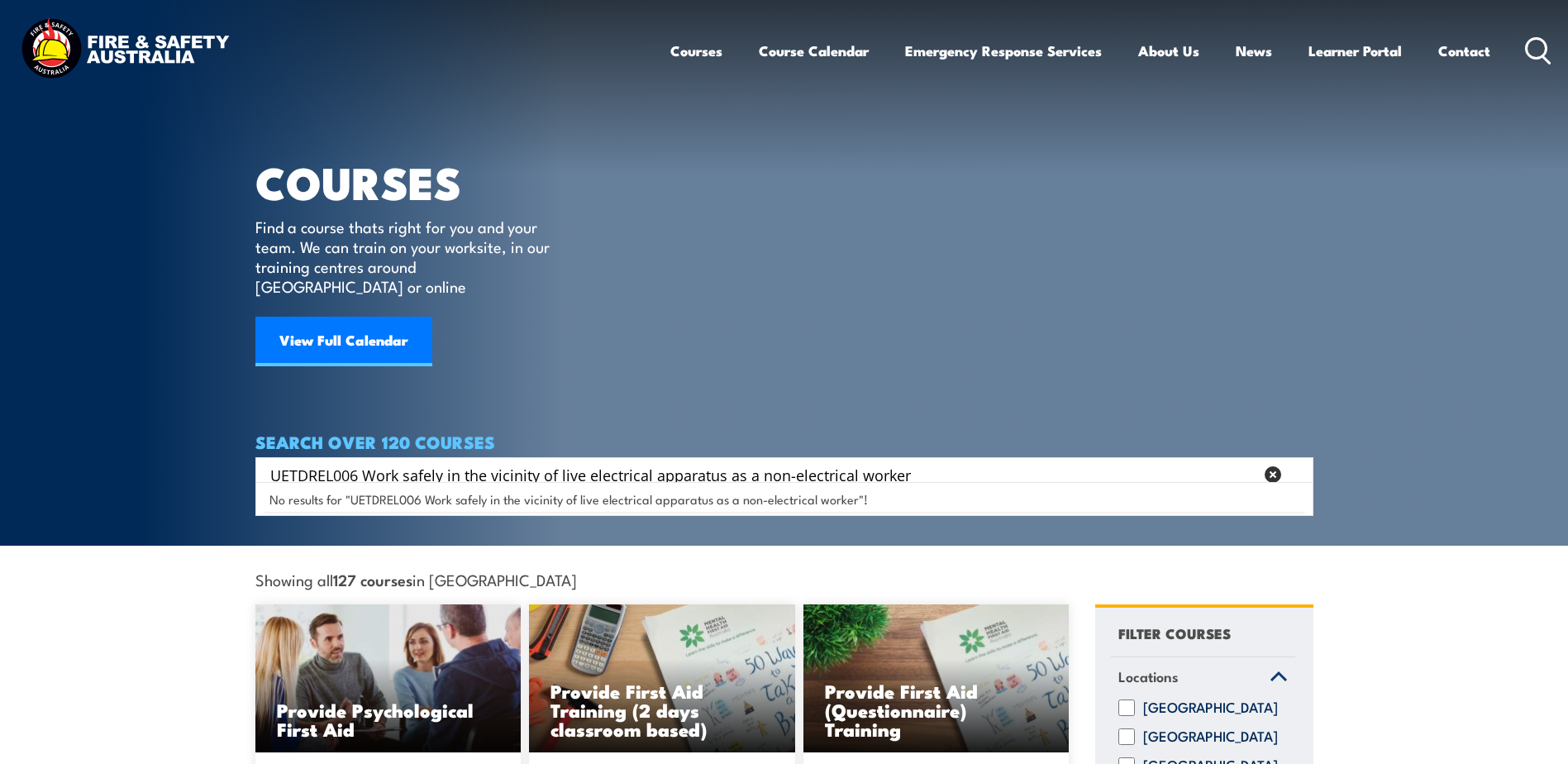
drag, startPoint x: 923, startPoint y: 453, endPoint x: 366, endPoint y: 458, distance: 557.0
click at [366, 462] on input "UETDREL006 Work safely in the vicinity of live electrical apparatus as a non-el…" at bounding box center [762, 474] width 984 height 25
type input "UETDREL006 Work safely in the vicinity of live electrical apparatus as a non-el…"
click at [549, 352] on div "COURSES Find a course thats right for you and your team. We can train on your w…" at bounding box center [415, 204] width 318 height 408
